Goal: Information Seeking & Learning: Learn about a topic

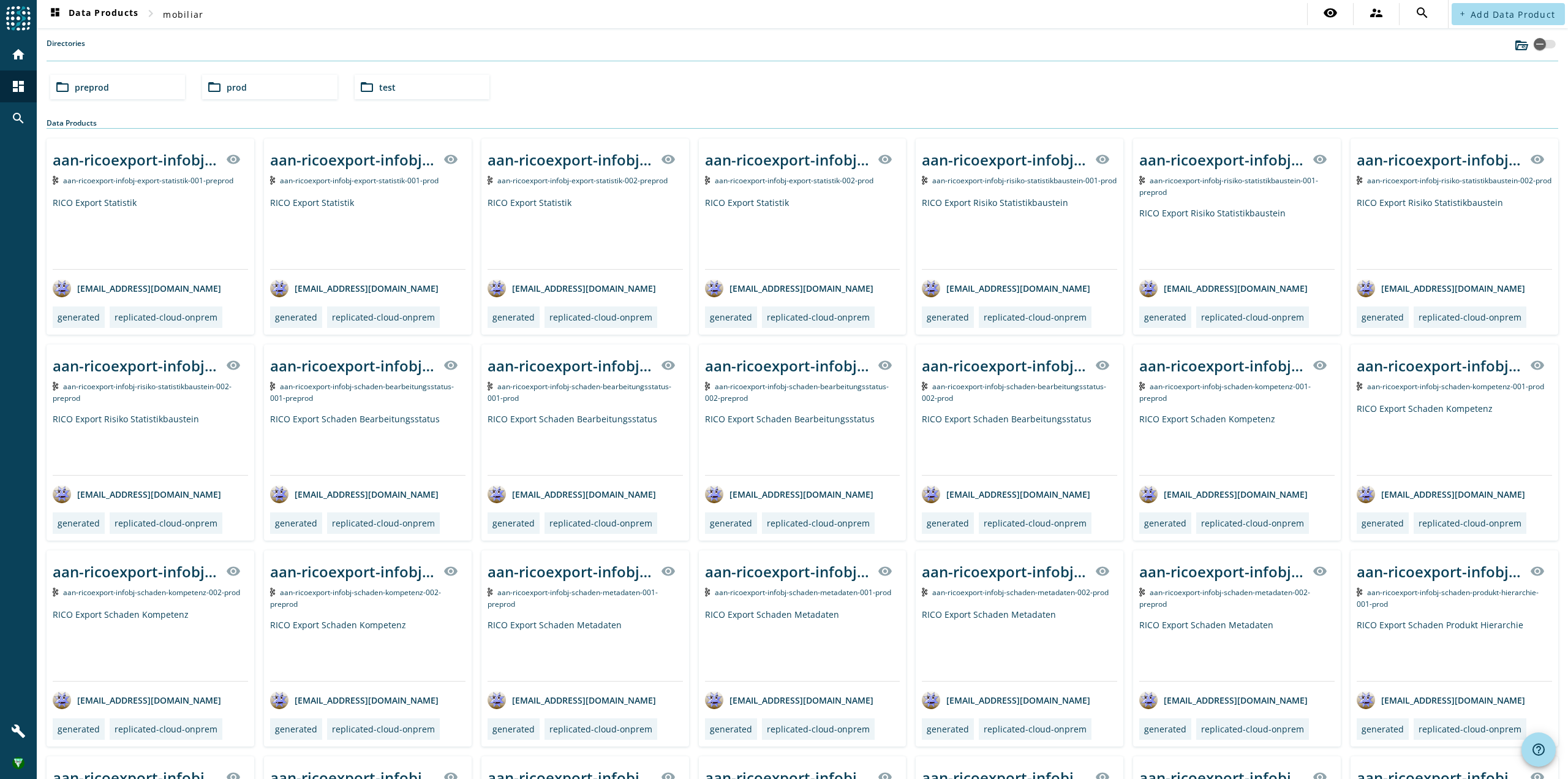
click at [277, 84] on div "folder_open prod" at bounding box center [269, 87] width 135 height 24
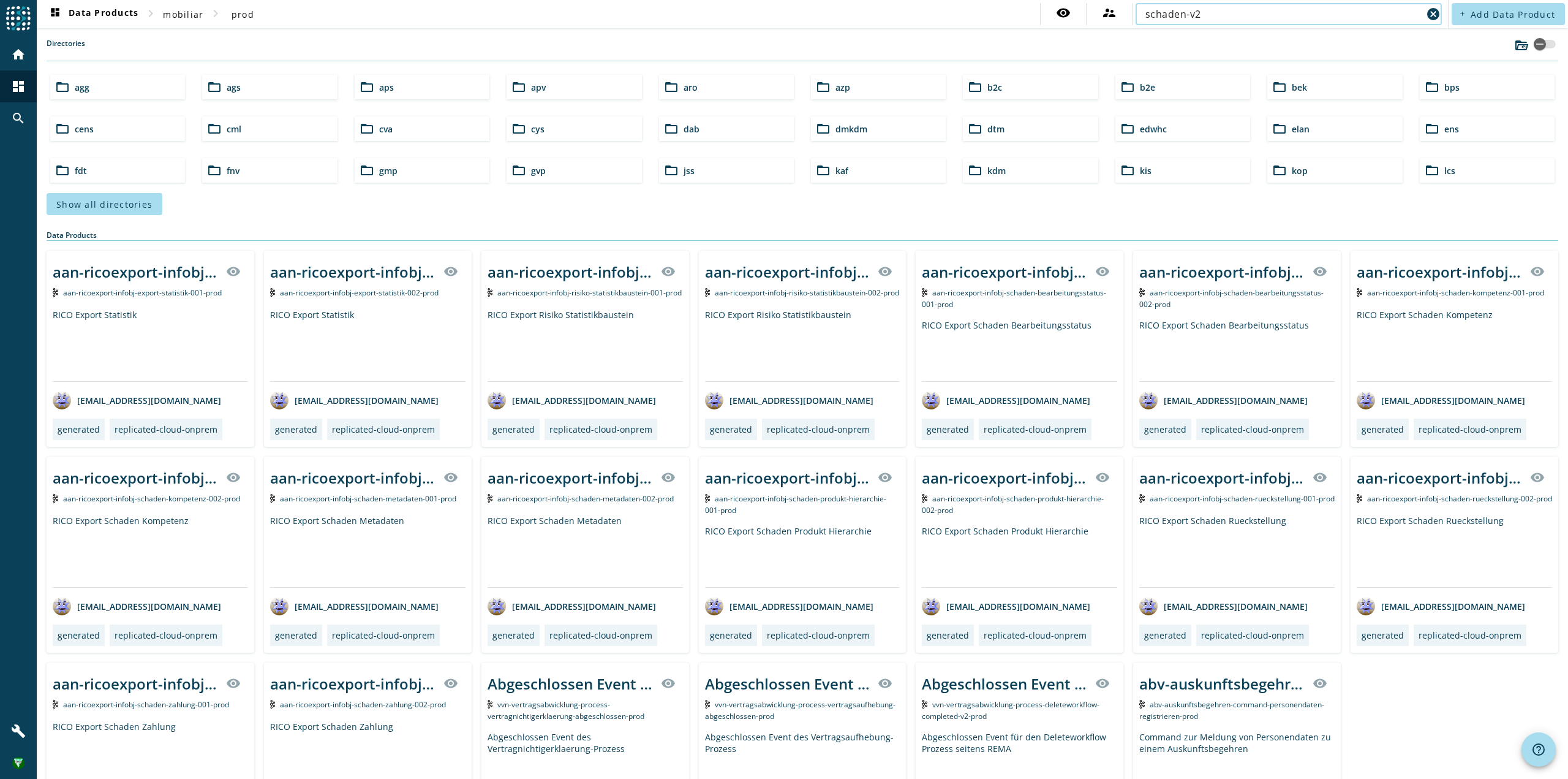
type input "schaden-v2"
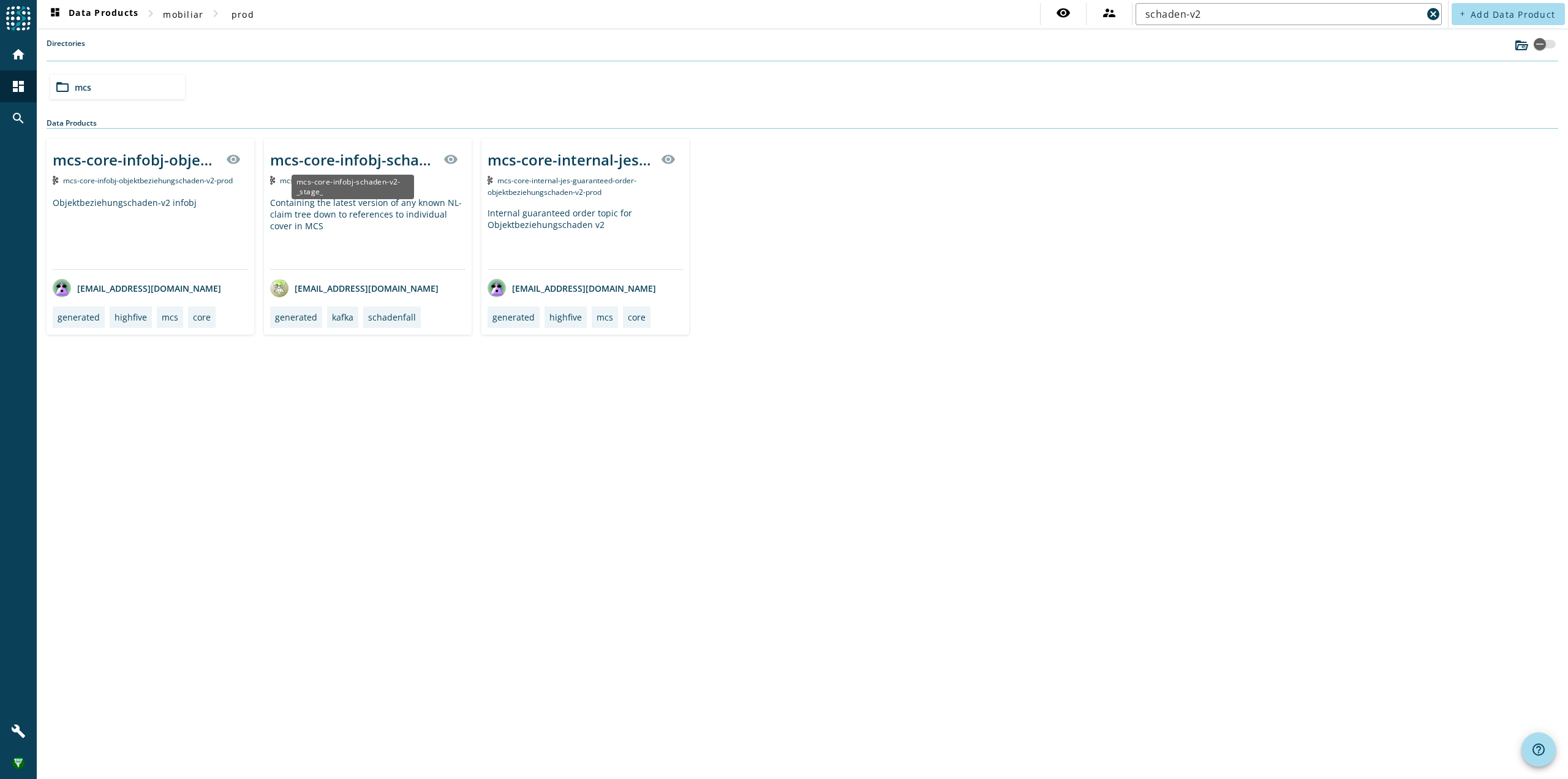
click at [308, 161] on div "mcs-core-infobj-schaden-v2-_stage_" at bounding box center [353, 160] width 166 height 20
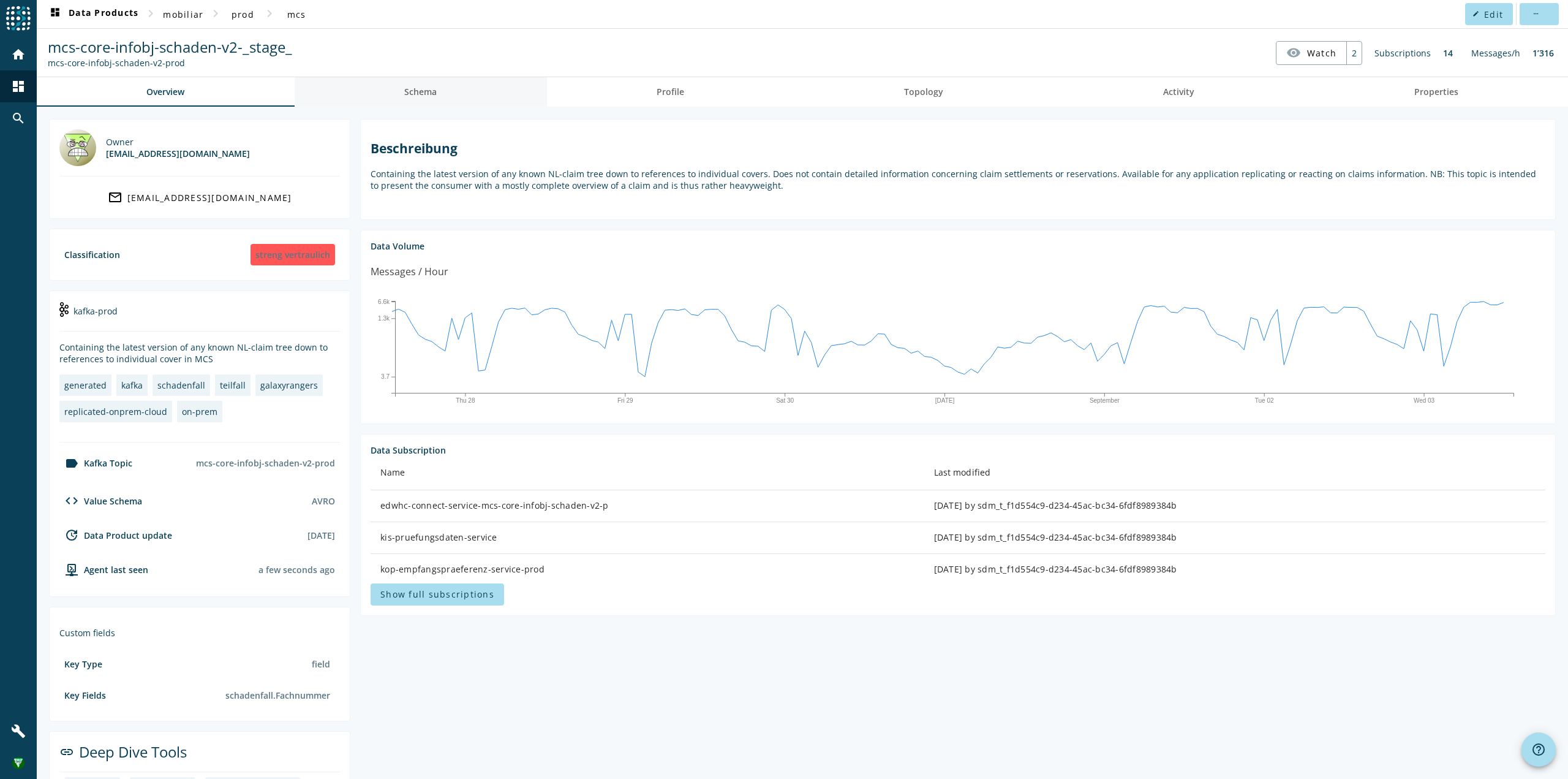
click at [427, 93] on span "Schema" at bounding box center [420, 92] width 33 height 9
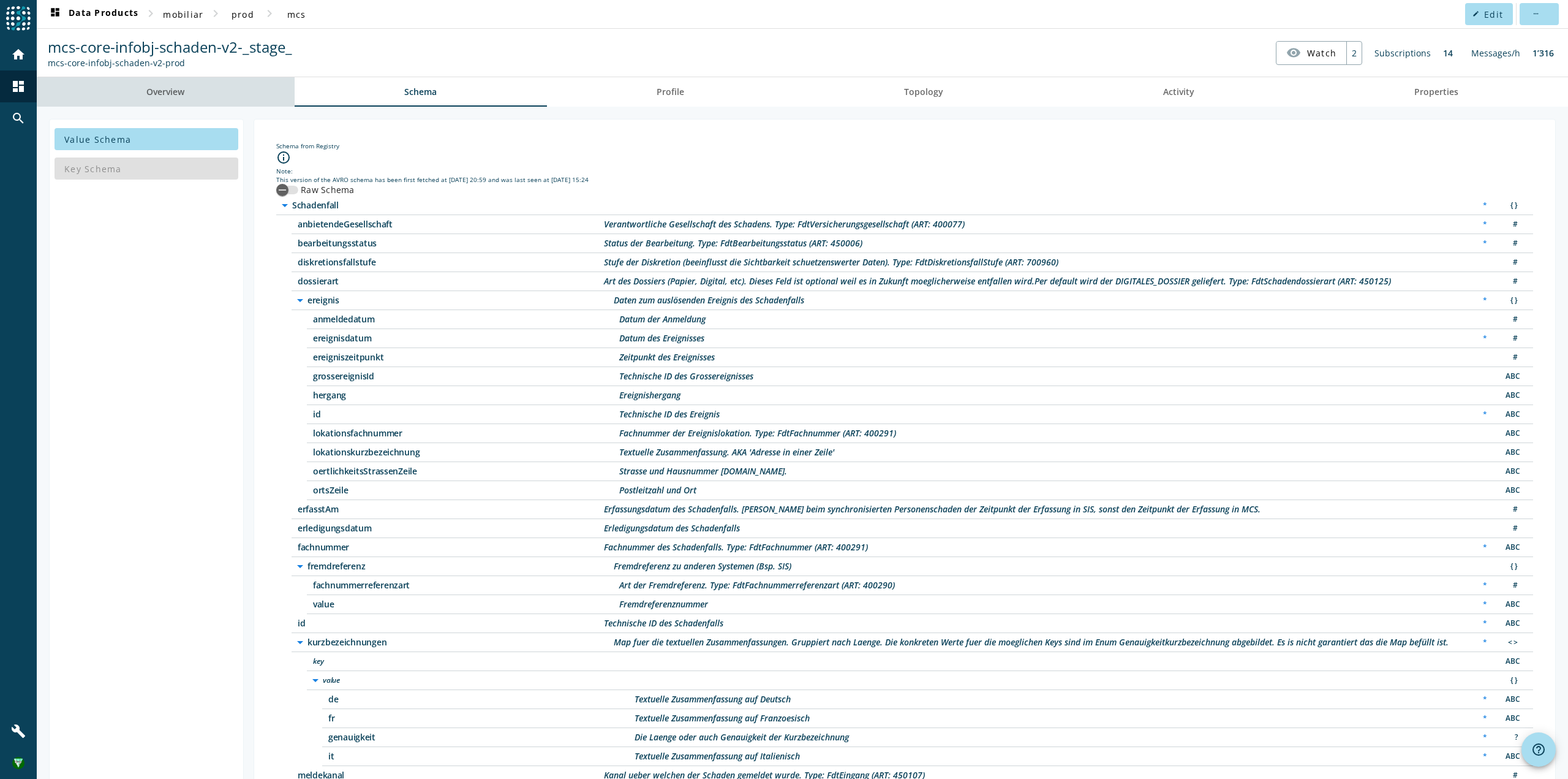
click at [191, 92] on link "Overview" at bounding box center [165, 92] width 258 height 29
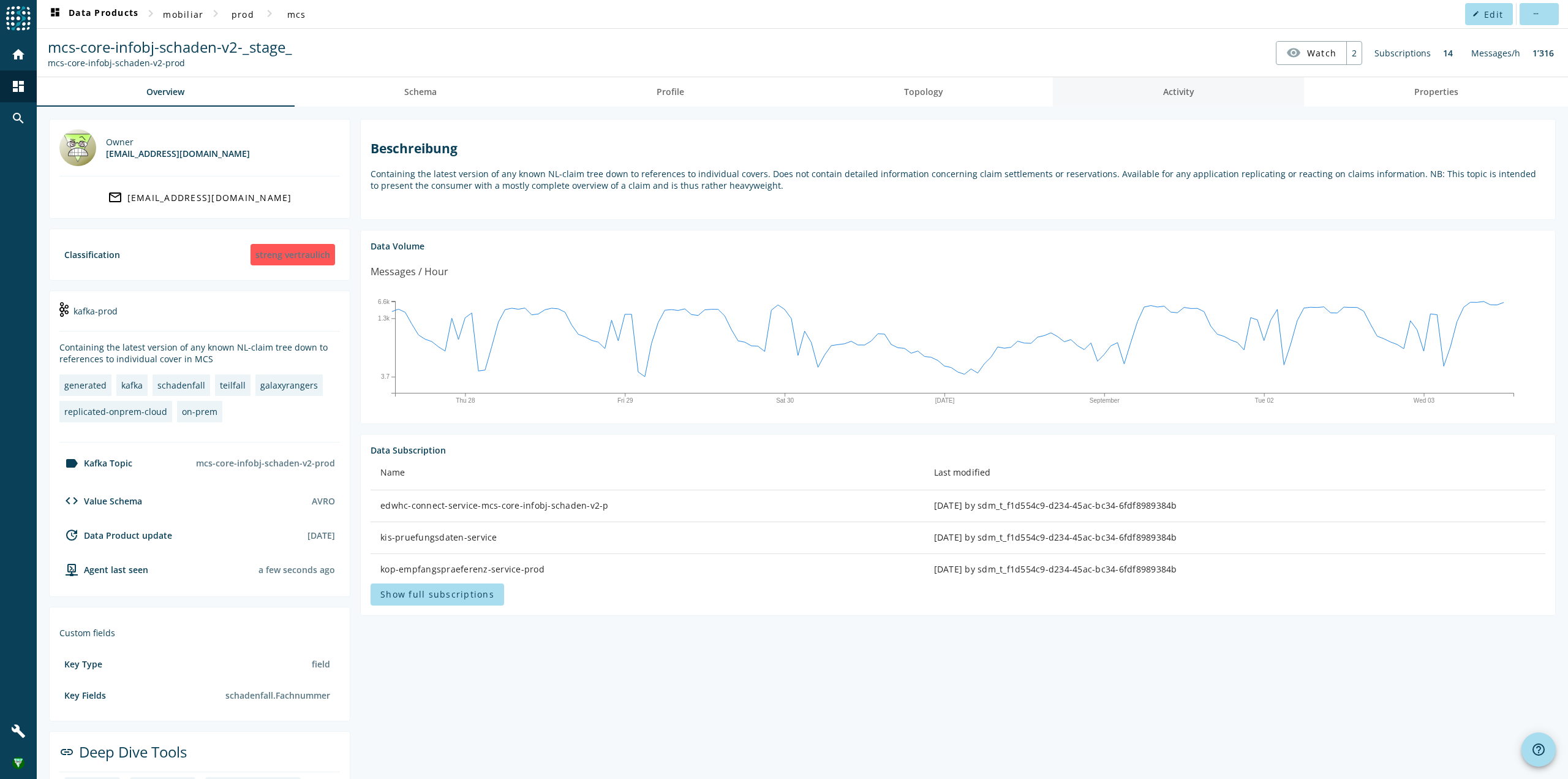
click at [1186, 92] on span "Activity" at bounding box center [1179, 92] width 31 height 9
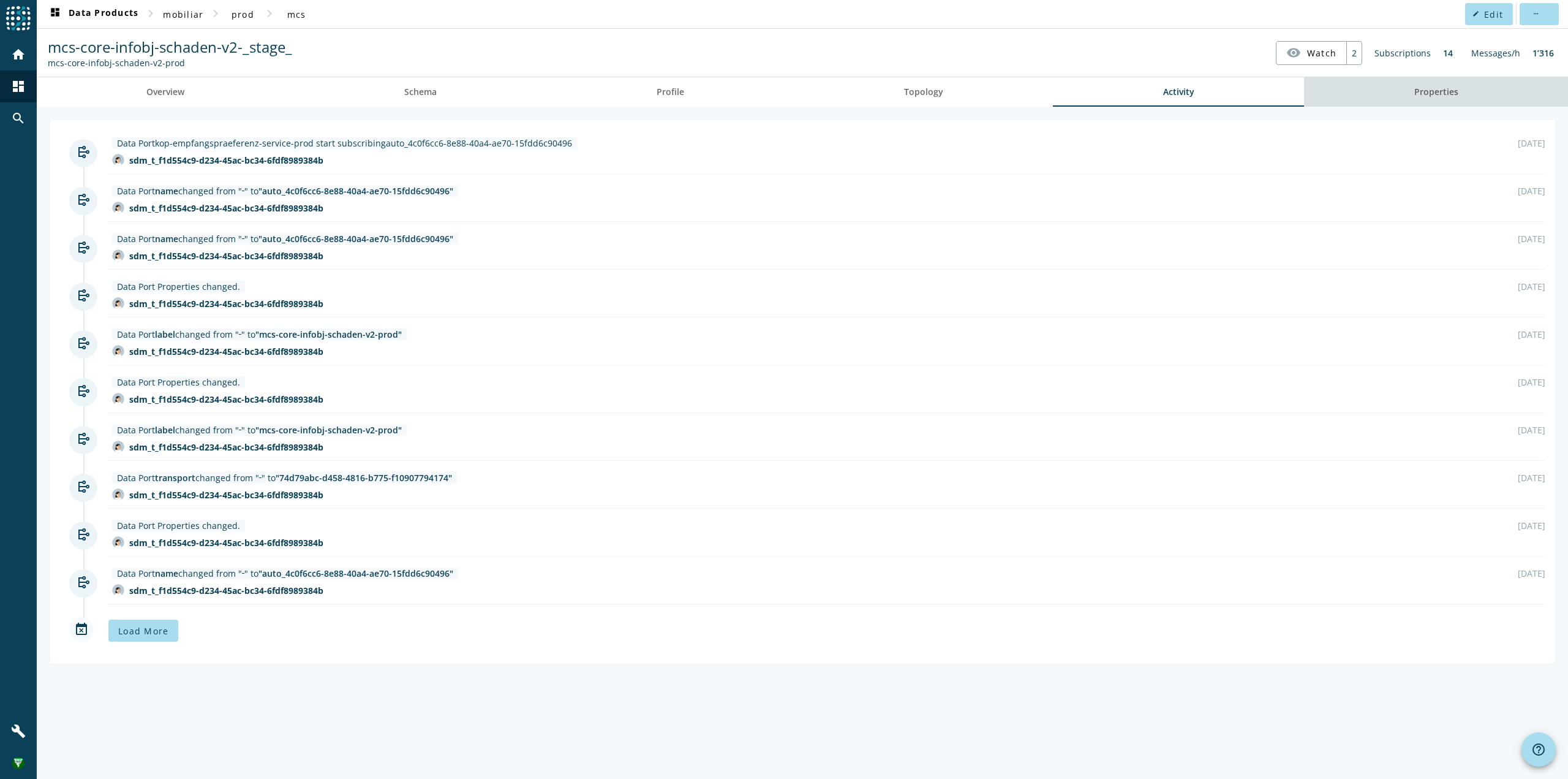
click at [1423, 99] on span "Properties" at bounding box center [1436, 92] width 44 height 29
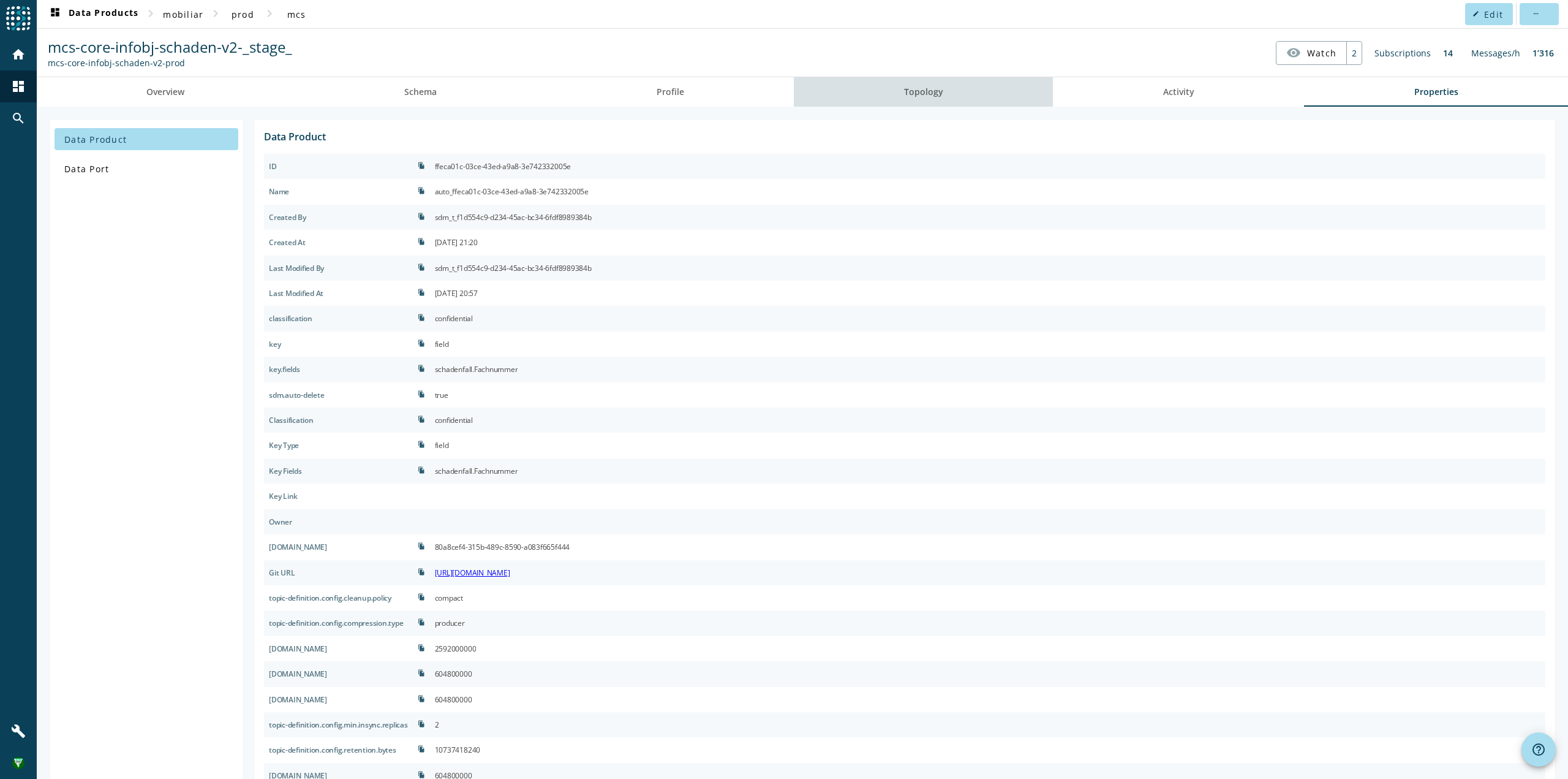
click at [924, 93] on span "Topology" at bounding box center [924, 92] width 39 height 9
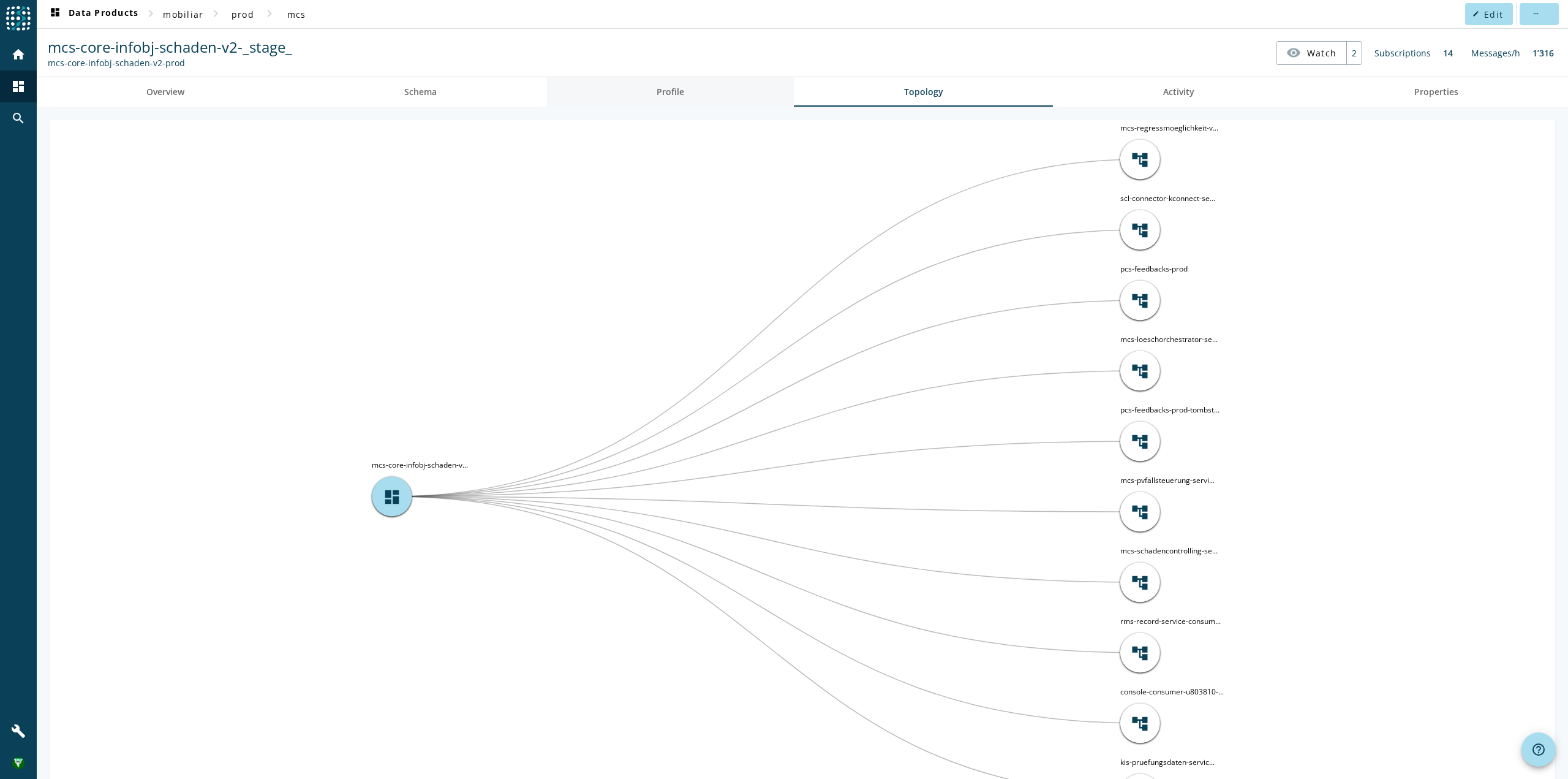
click at [685, 89] on link "Profile" at bounding box center [670, 92] width 247 height 29
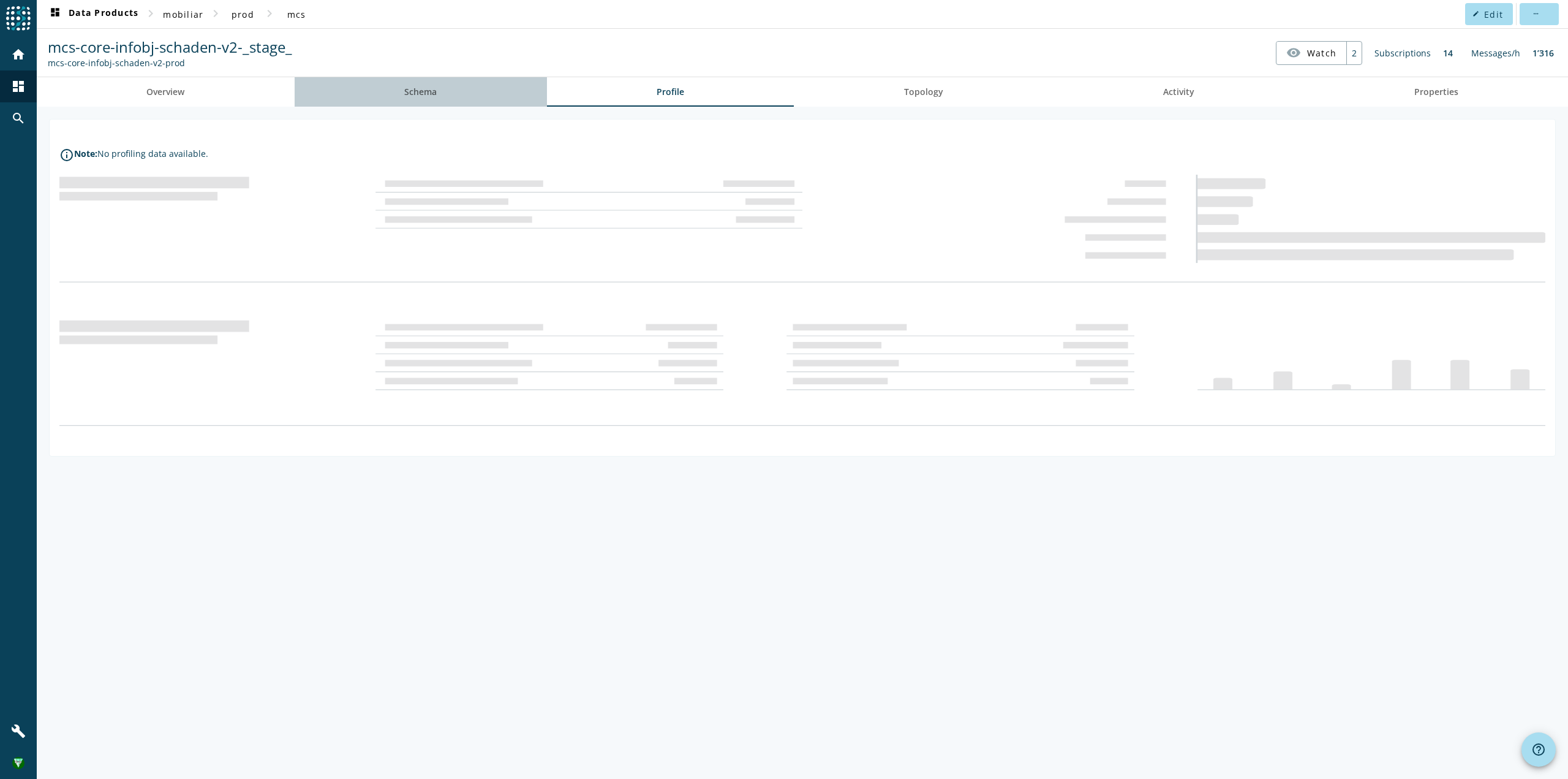
click at [410, 92] on span "Schema" at bounding box center [420, 92] width 33 height 9
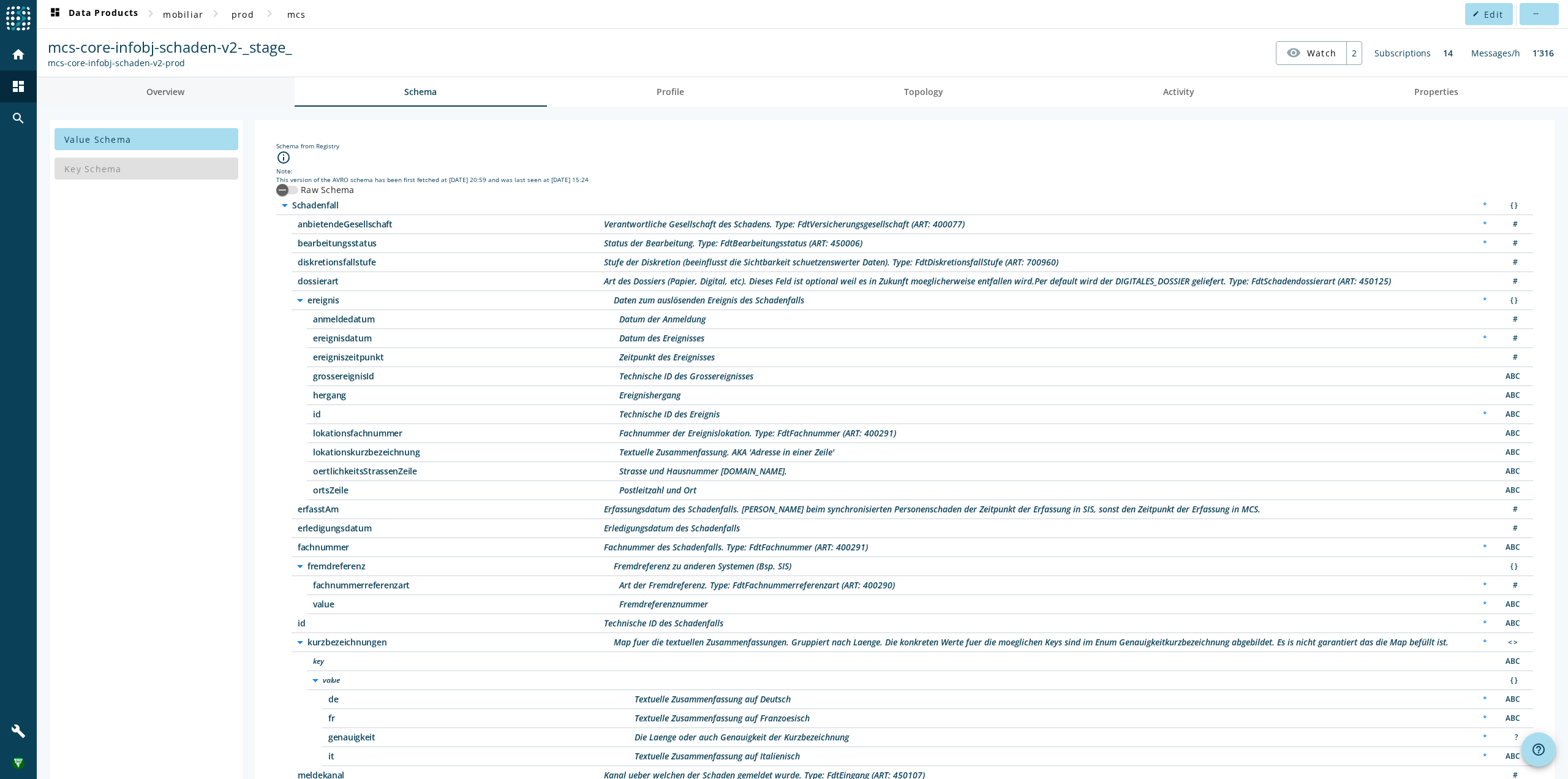
click at [146, 92] on span "Overview" at bounding box center [165, 92] width 38 height 9
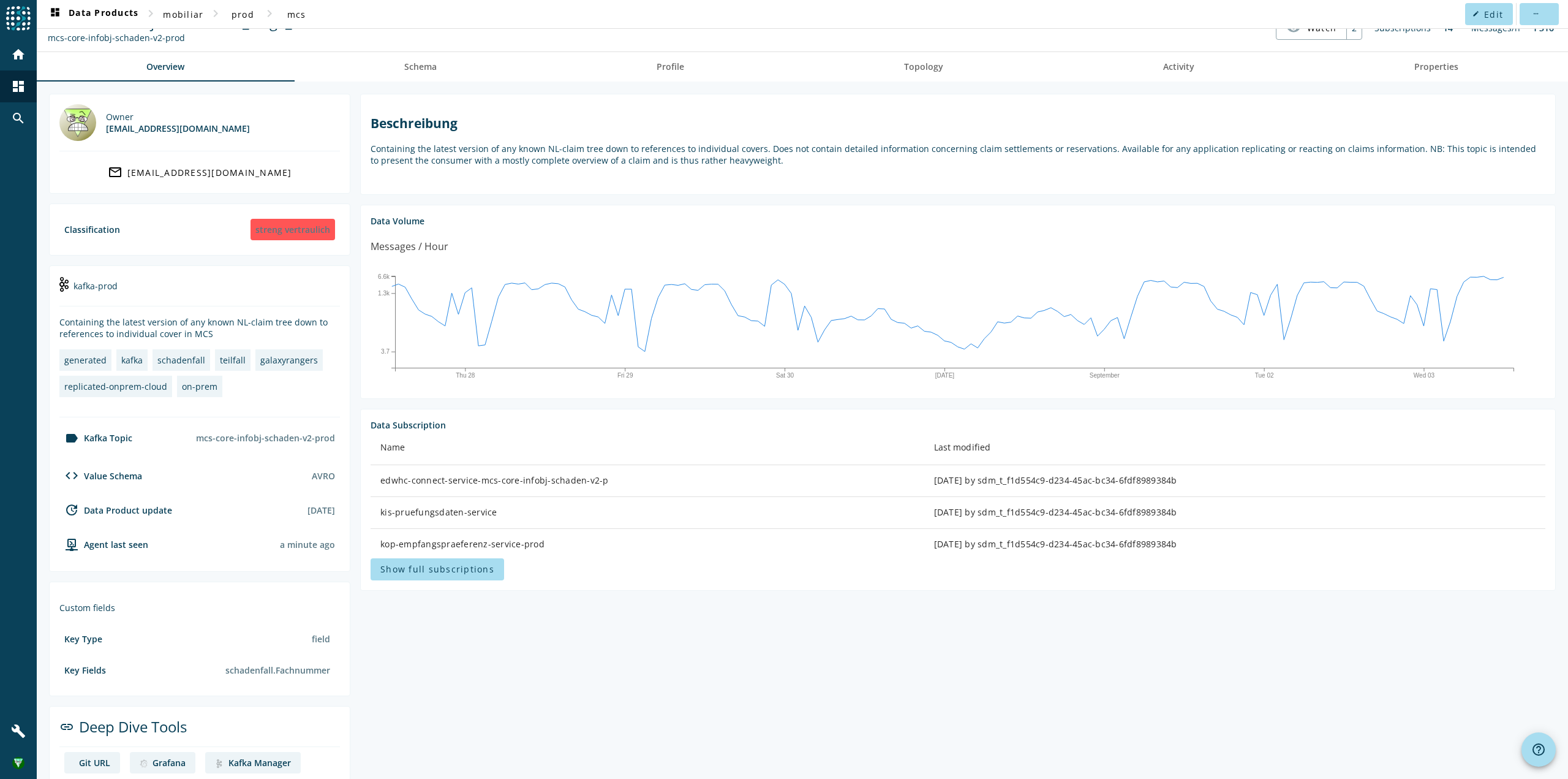
scroll to position [79, 0]
